Goal: Transaction & Acquisition: Book appointment/travel/reservation

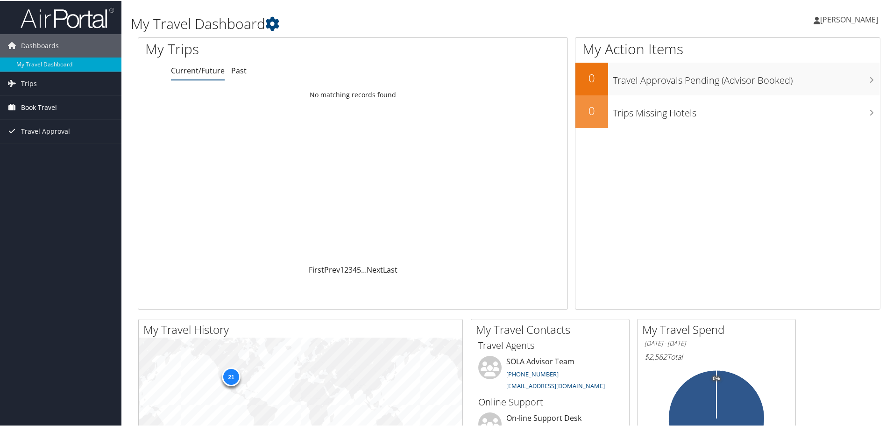
click at [40, 102] on span "Book Travel" at bounding box center [39, 106] width 36 height 23
click at [41, 137] on link "Book/Manage Online Trips" at bounding box center [60, 139] width 121 height 14
